Goal: Browse casually

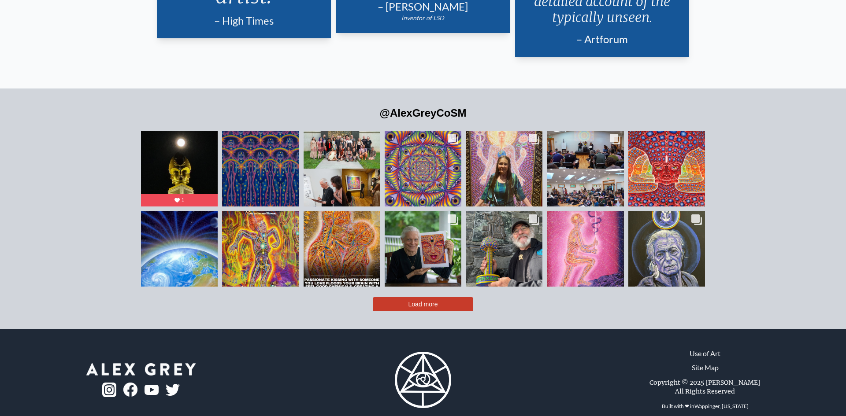
scroll to position [2096, 0]
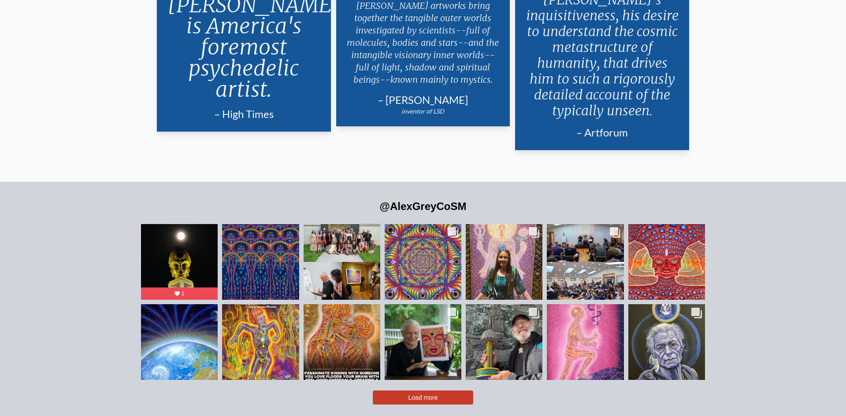
click at [422, 394] on span "Load more" at bounding box center [424, 397] width 30 height 7
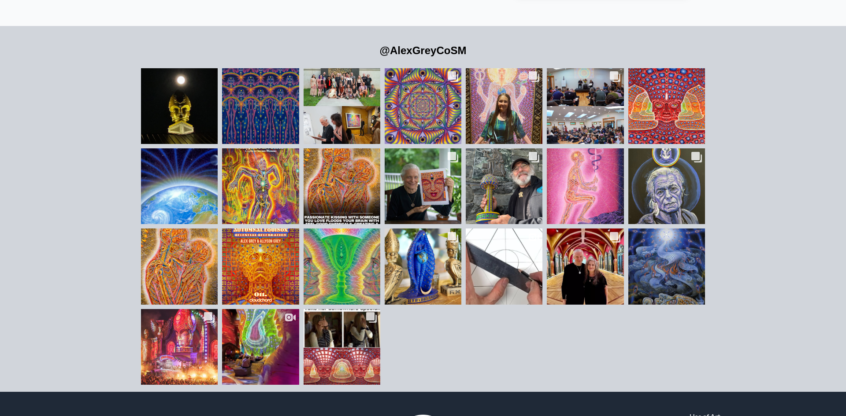
scroll to position [2255, 0]
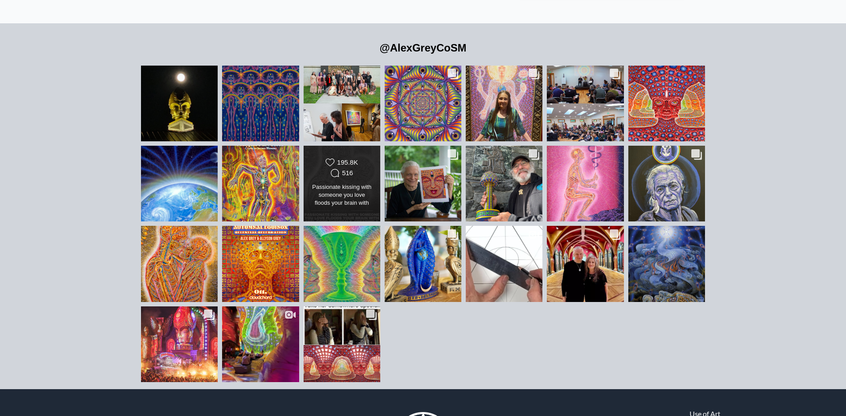
click at [339, 183] on div "Passionate kissing with someone you love floods your brain with feel-good chemi…" at bounding box center [342, 195] width 62 height 25
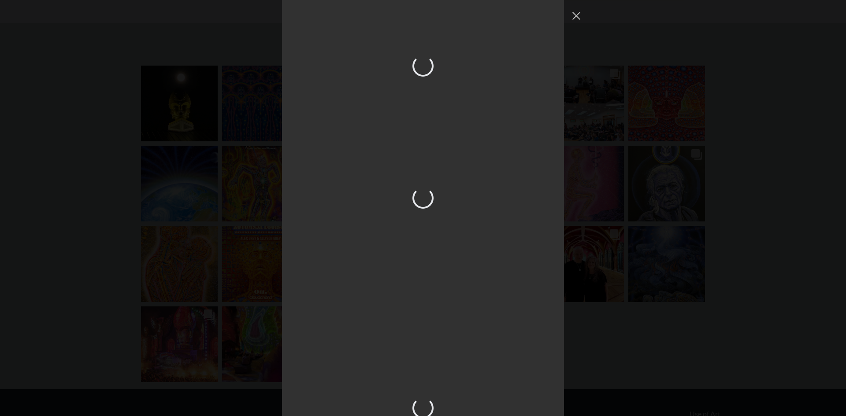
scroll to position [1477, 0]
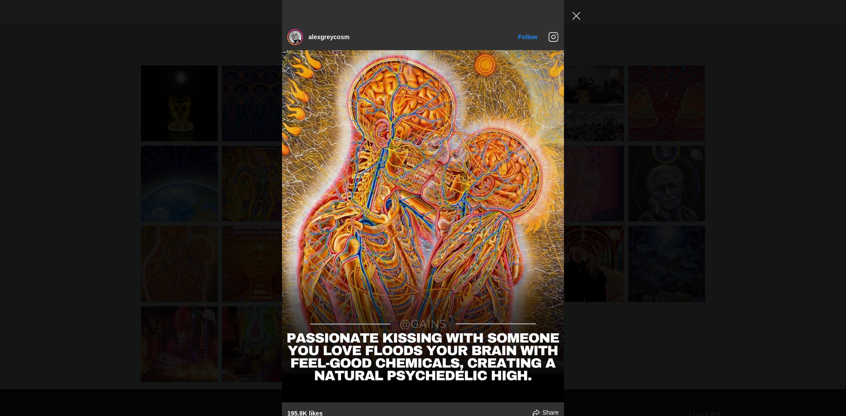
click at [767, 191] on div "alexgreycosm Follow" at bounding box center [423, 208] width 846 height 416
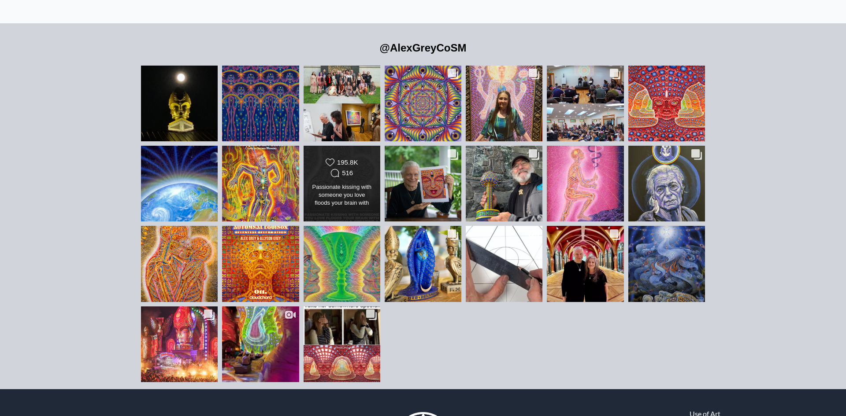
click at [346, 183] on div "Passionate kissing with someone you love floods your brain with feel-good chemi…" at bounding box center [342, 195] width 62 height 25
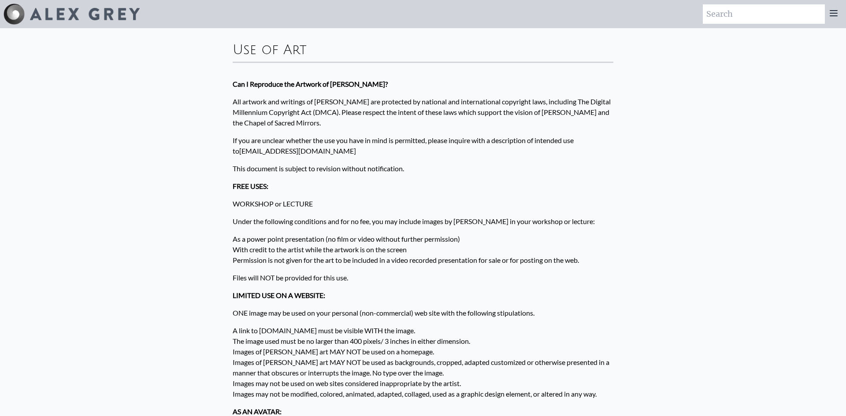
scroll to position [229, 0]
